Goal: Information Seeking & Learning: Understand process/instructions

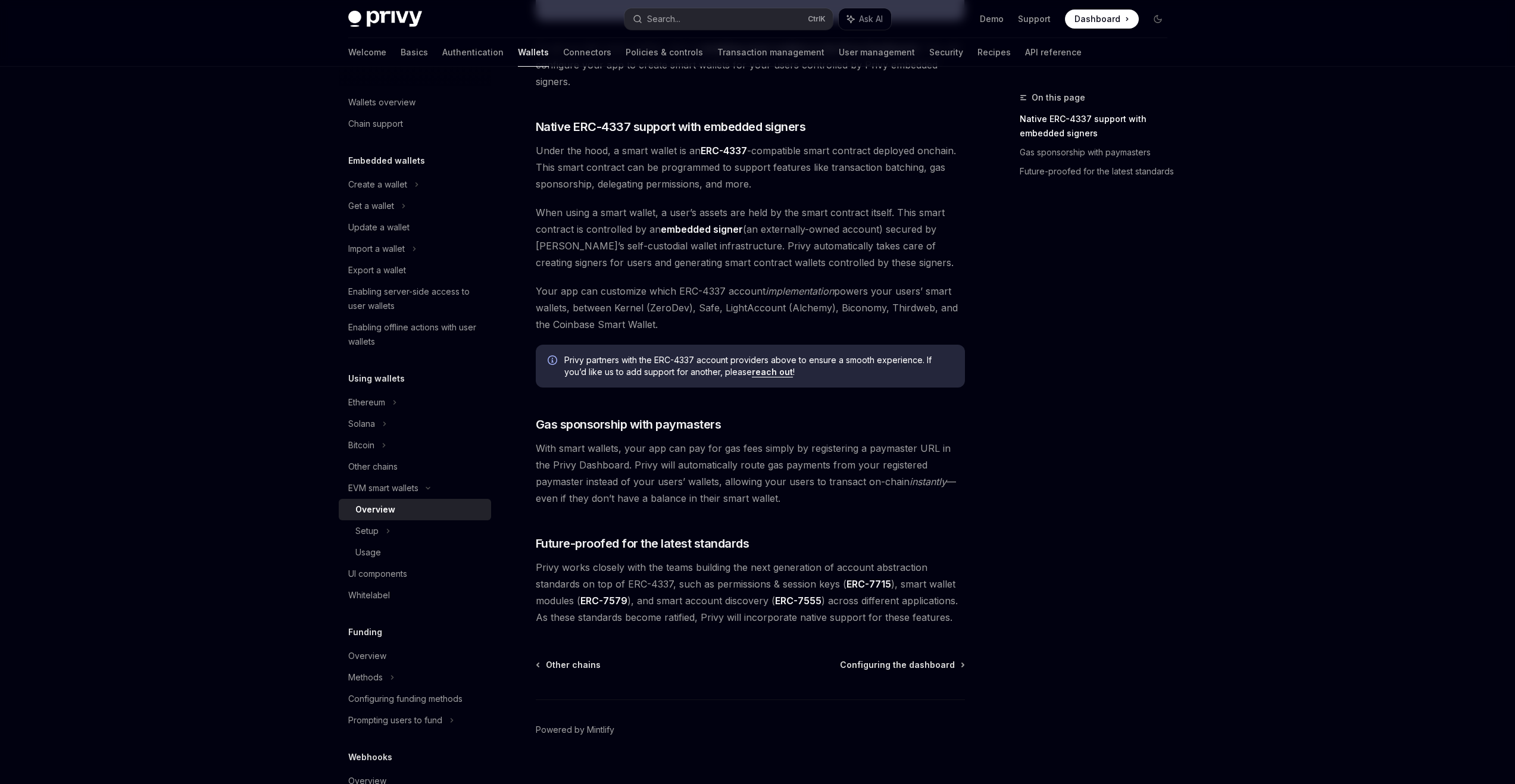
scroll to position [639, 0]
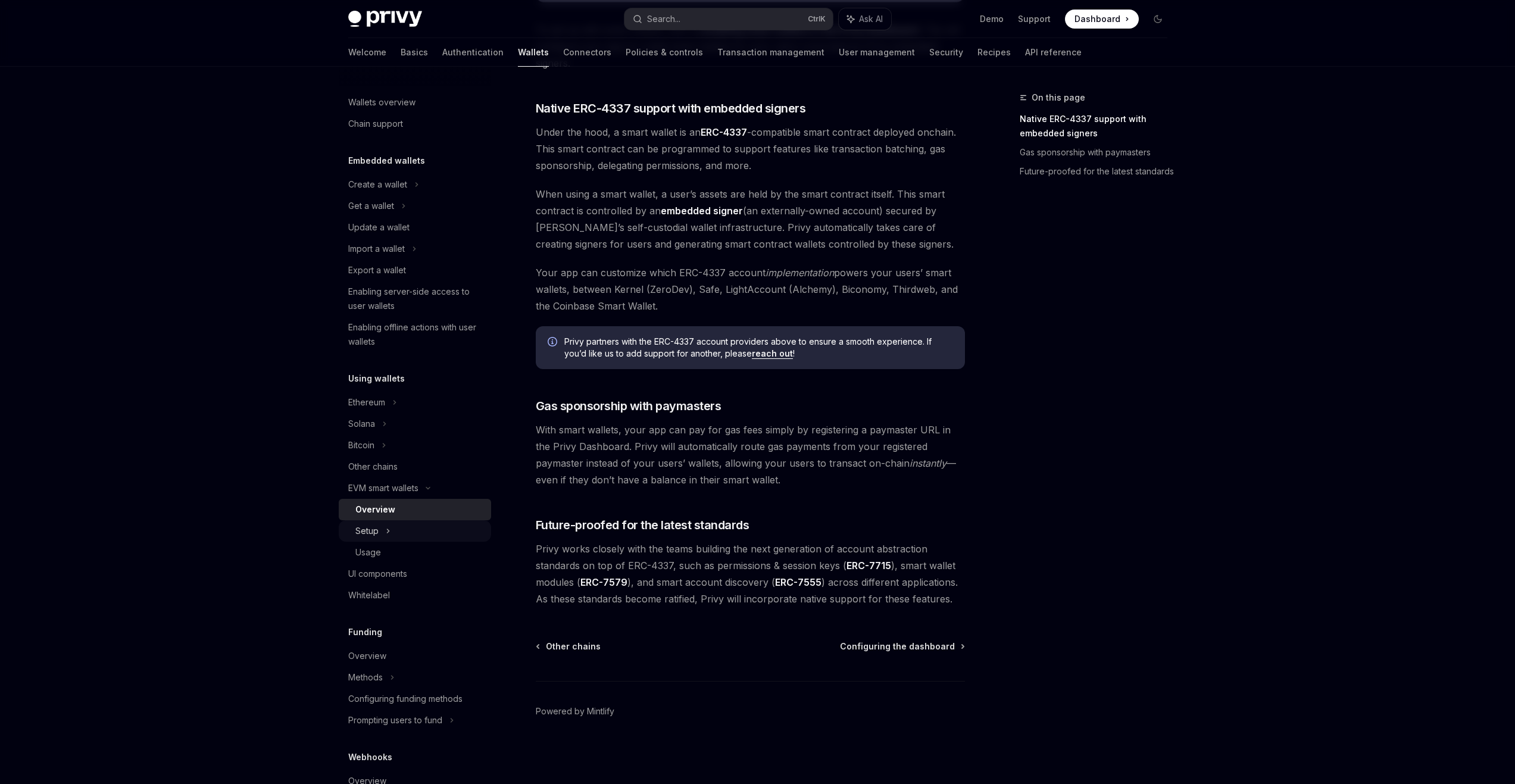
click at [394, 535] on div "Setup" at bounding box center [415, 531] width 153 height 21
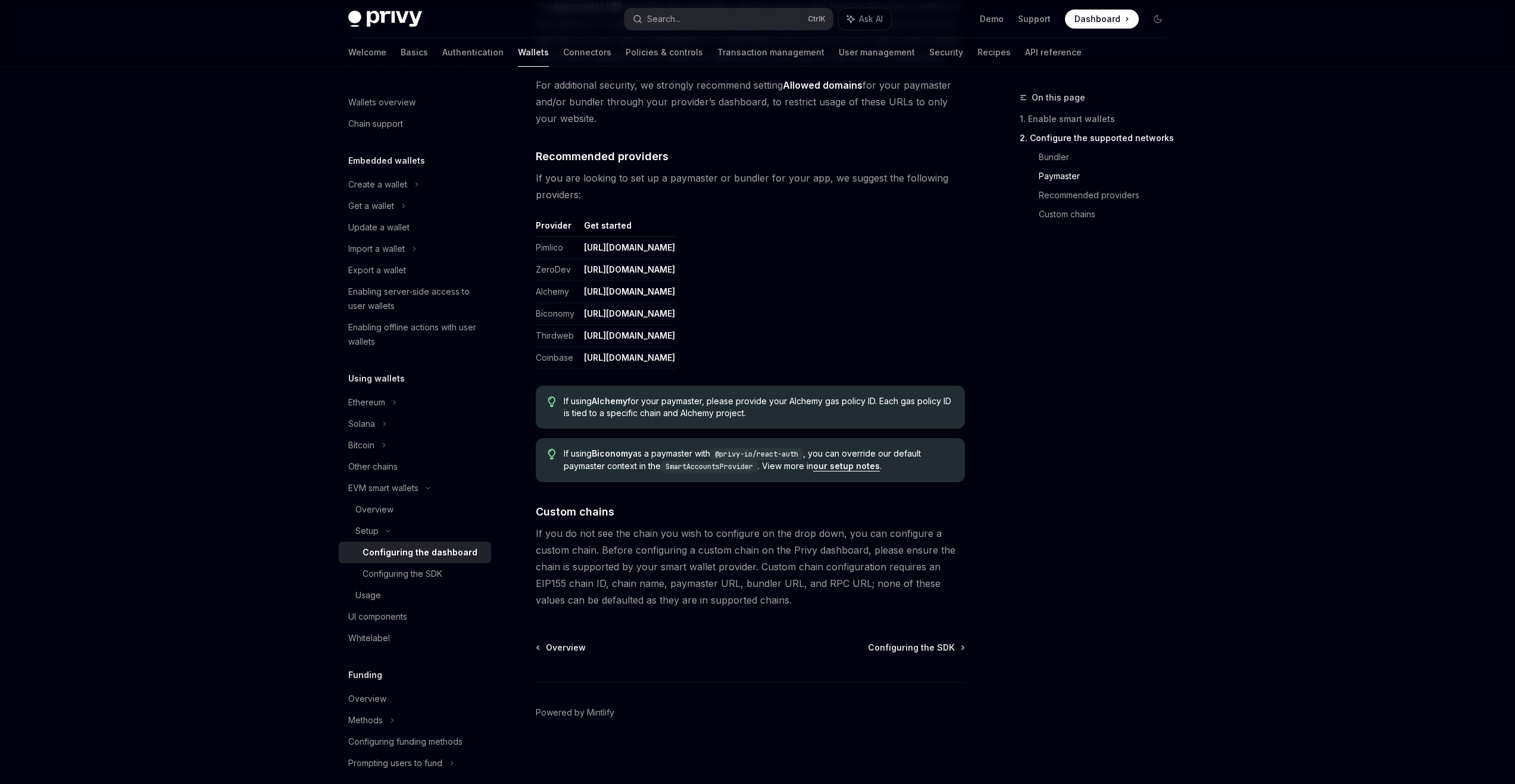
scroll to position [1335, 0]
click at [397, 589] on div "Usage" at bounding box center [420, 595] width 129 height 14
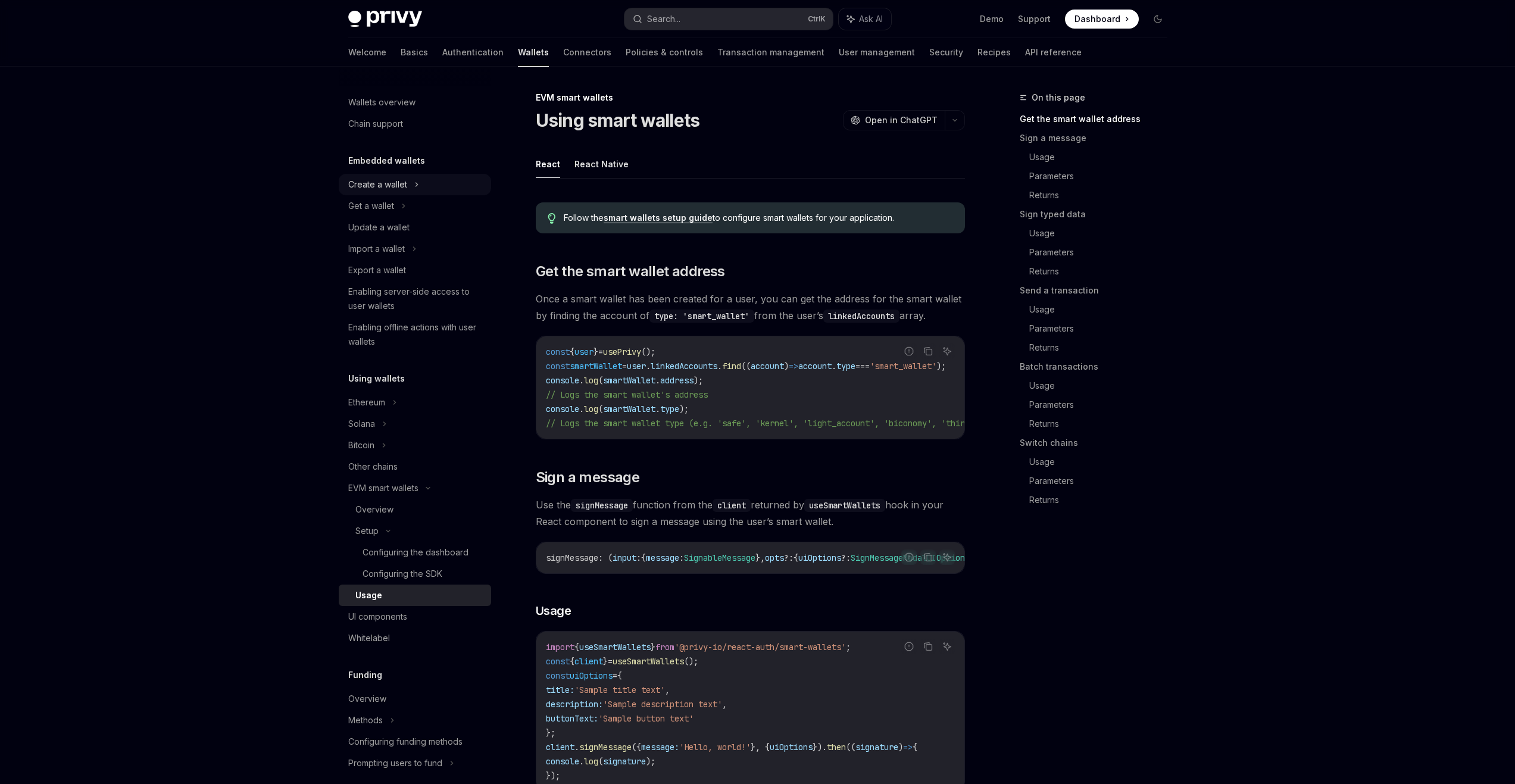
click at [396, 189] on div "Create a wallet" at bounding box center [378, 185] width 59 height 14
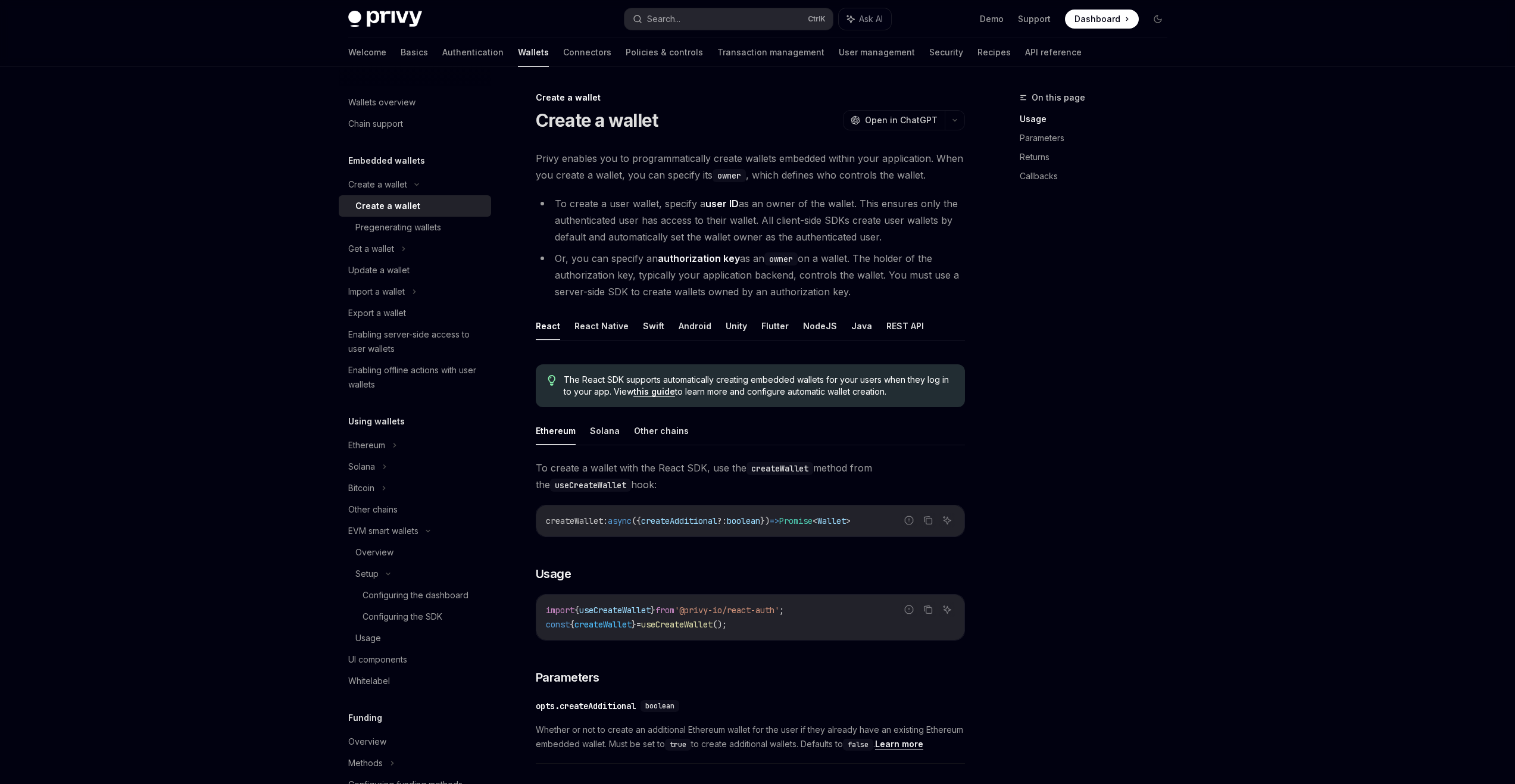
click at [746, 271] on li "Or, you can specify an authorization key as an owner on a wallet. The holder of…" at bounding box center [750, 275] width 429 height 50
click at [402, 550] on div "Overview" at bounding box center [420, 552] width 129 height 14
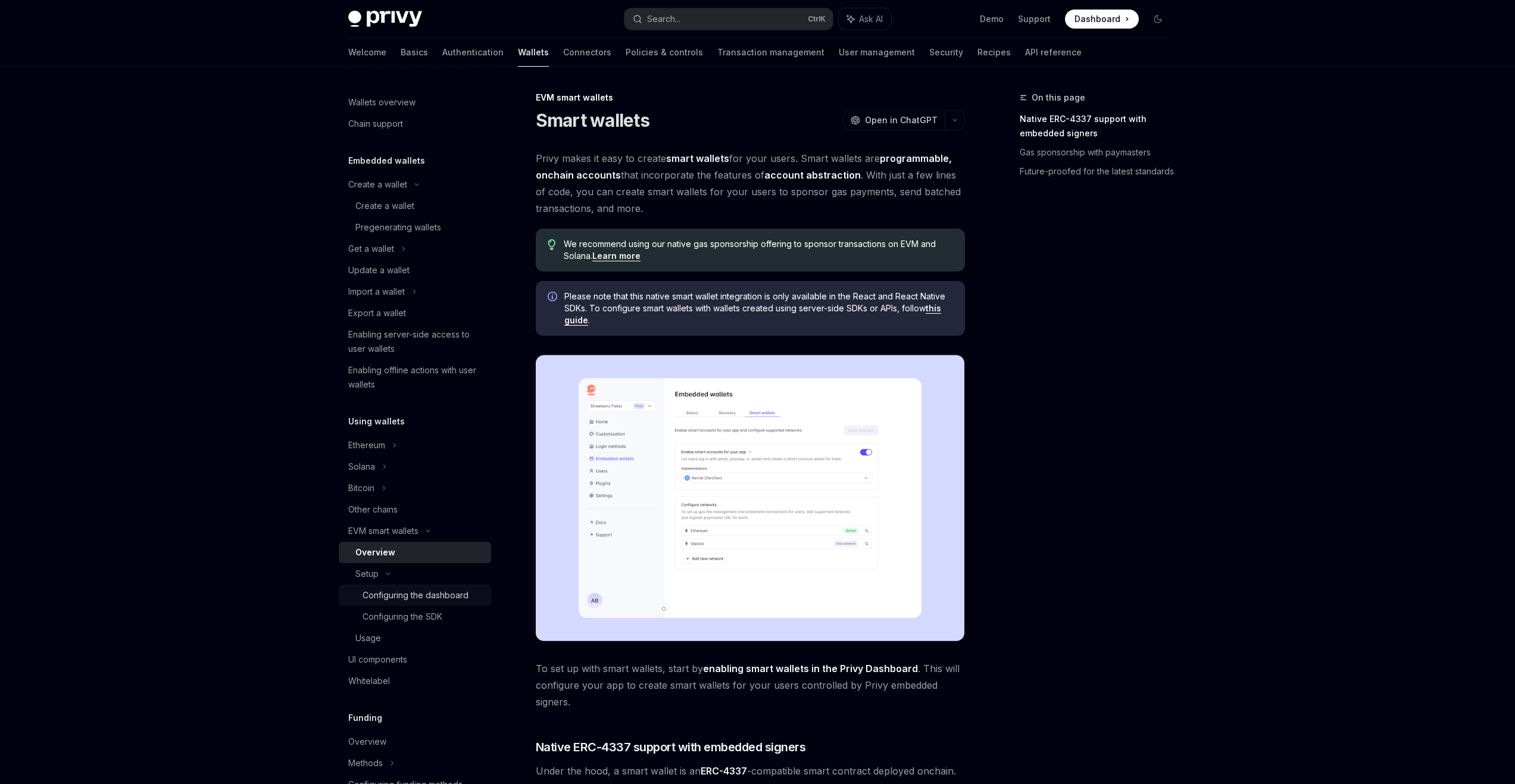
click at [421, 598] on div "Configuring the dashboard" at bounding box center [416, 595] width 106 height 14
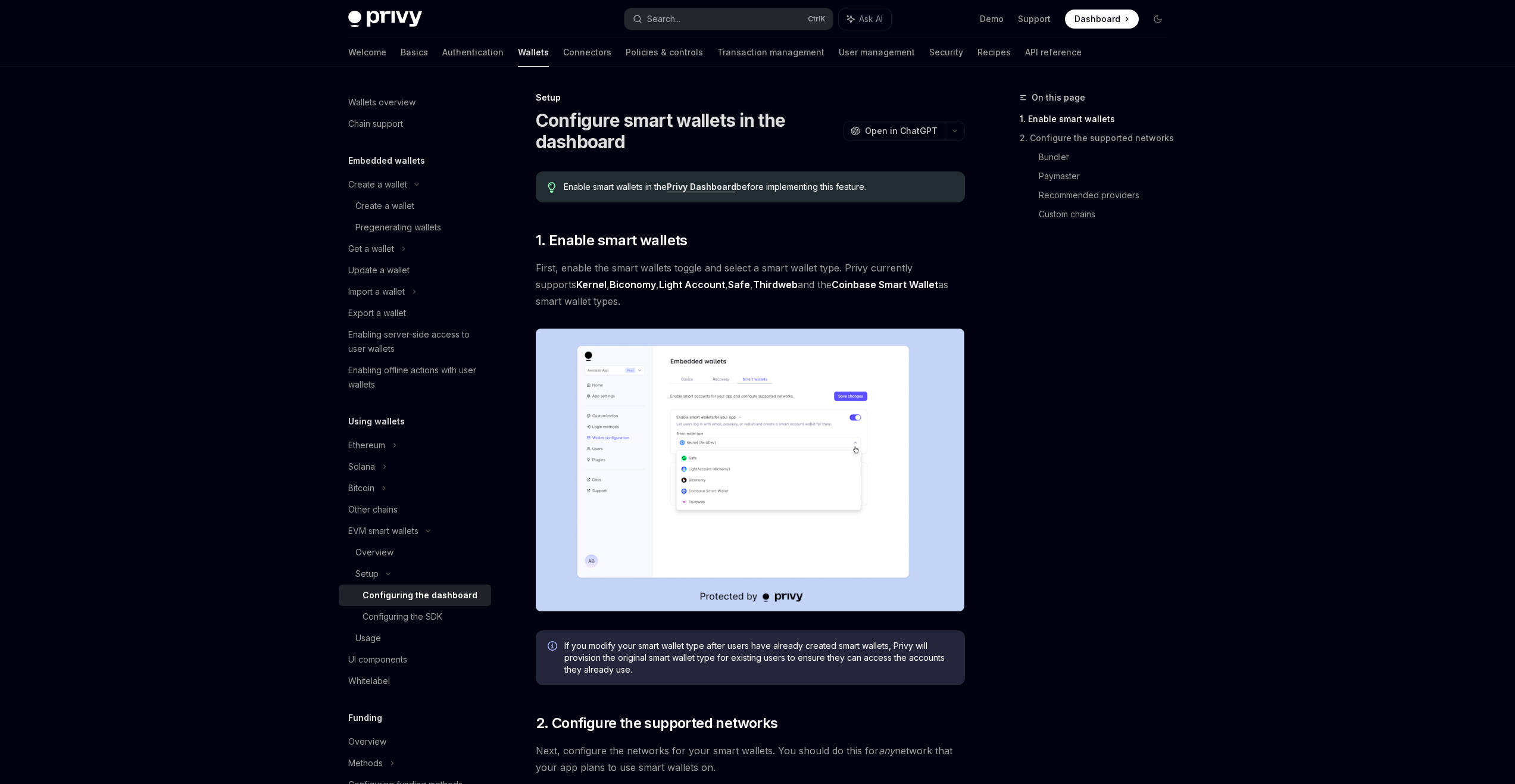
type textarea "*"
click at [706, 471] on img at bounding box center [750, 470] width 429 height 283
